Goal: Use online tool/utility

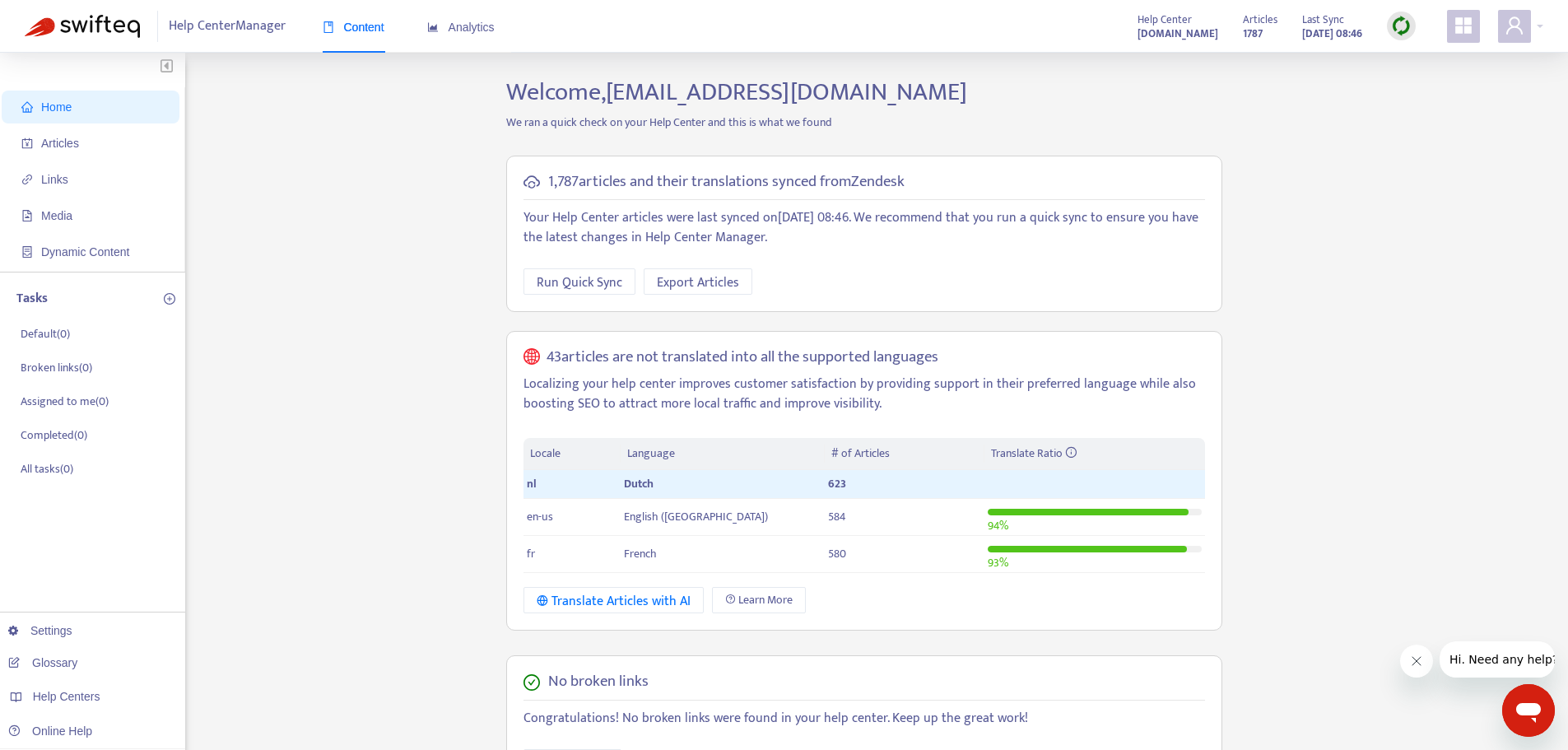
click at [1411, 12] on div at bounding box center [1401, 26] width 29 height 33
click at [1395, 22] on img at bounding box center [1401, 26] width 21 height 21
click at [1428, 86] on link "Full Sync" at bounding box center [1430, 86] width 60 height 19
